Goal: Ask a question

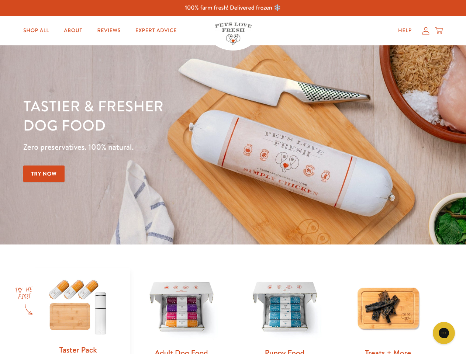
click at [233, 177] on div "Tastier & fresher dog food Zero preservatives. 100% natural. Try Now" at bounding box center [162, 144] width 279 height 97
click at [443, 333] on icon "Gorgias live chat" at bounding box center [443, 332] width 7 height 7
